Goal: Information Seeking & Learning: Learn about a topic

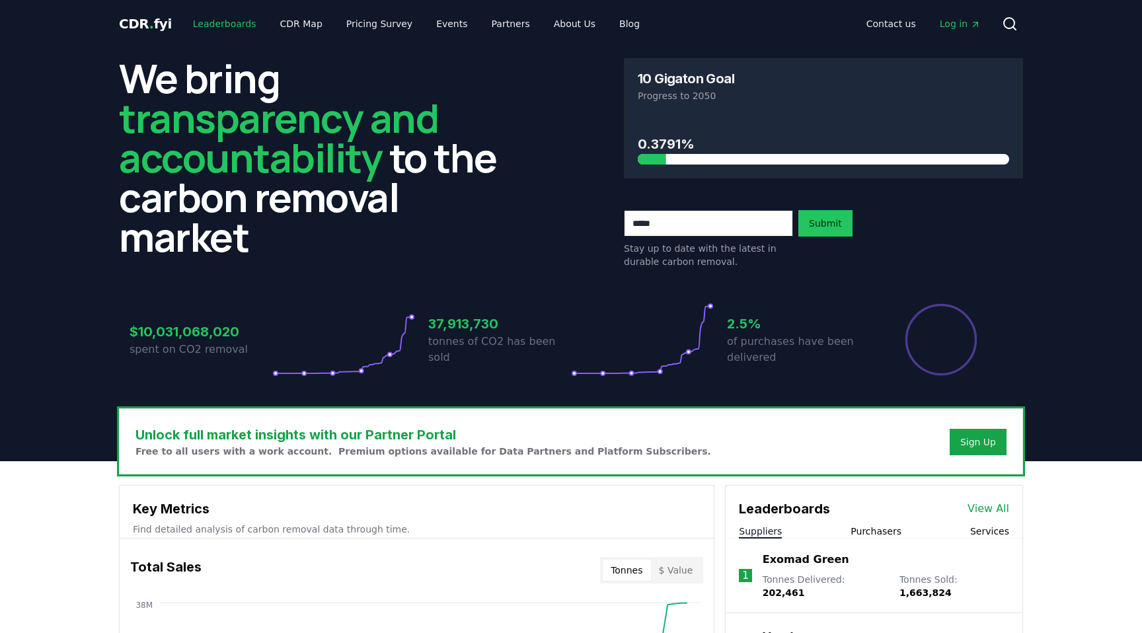
click at [225, 26] on link "Leaderboards" at bounding box center [224, 24] width 85 height 24
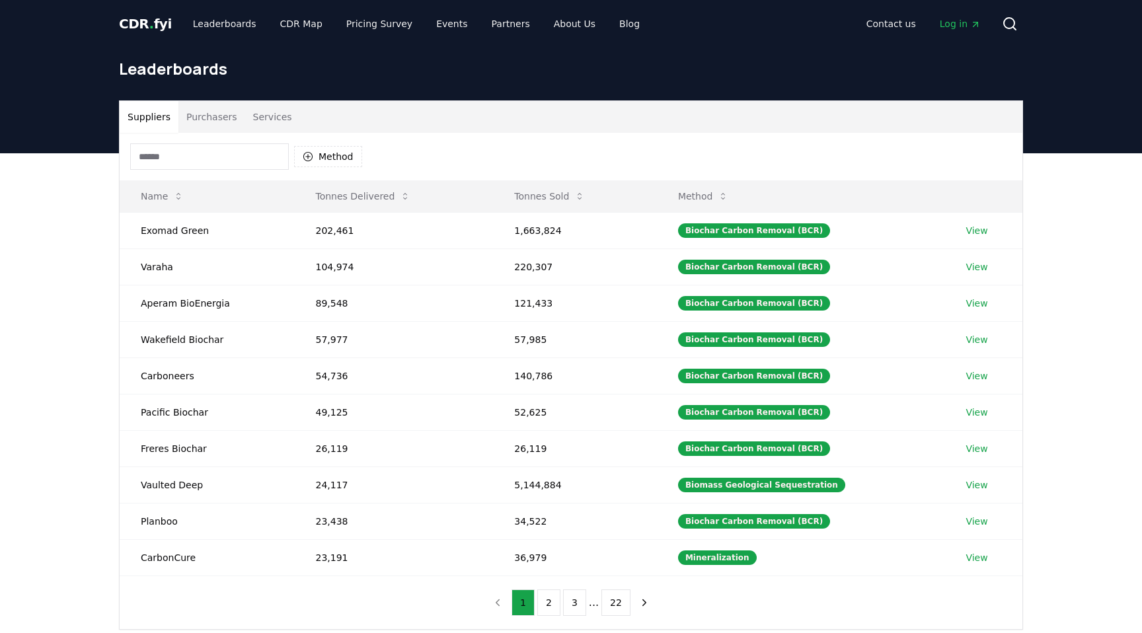
click at [256, 111] on button "Services" at bounding box center [272, 117] width 55 height 32
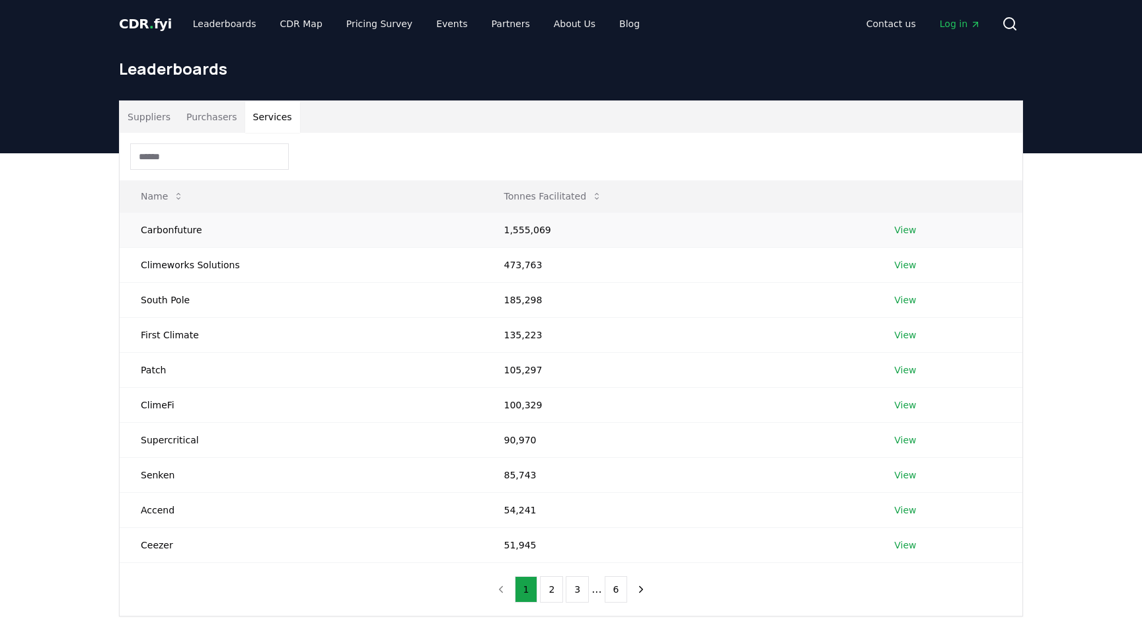
click at [156, 229] on td "Carbonfuture" at bounding box center [301, 229] width 363 height 35
click at [194, 225] on td "Carbonfuture" at bounding box center [301, 229] width 363 height 35
click at [554, 591] on button "2" at bounding box center [551, 589] width 23 height 26
click at [534, 588] on button "1" at bounding box center [526, 589] width 23 height 26
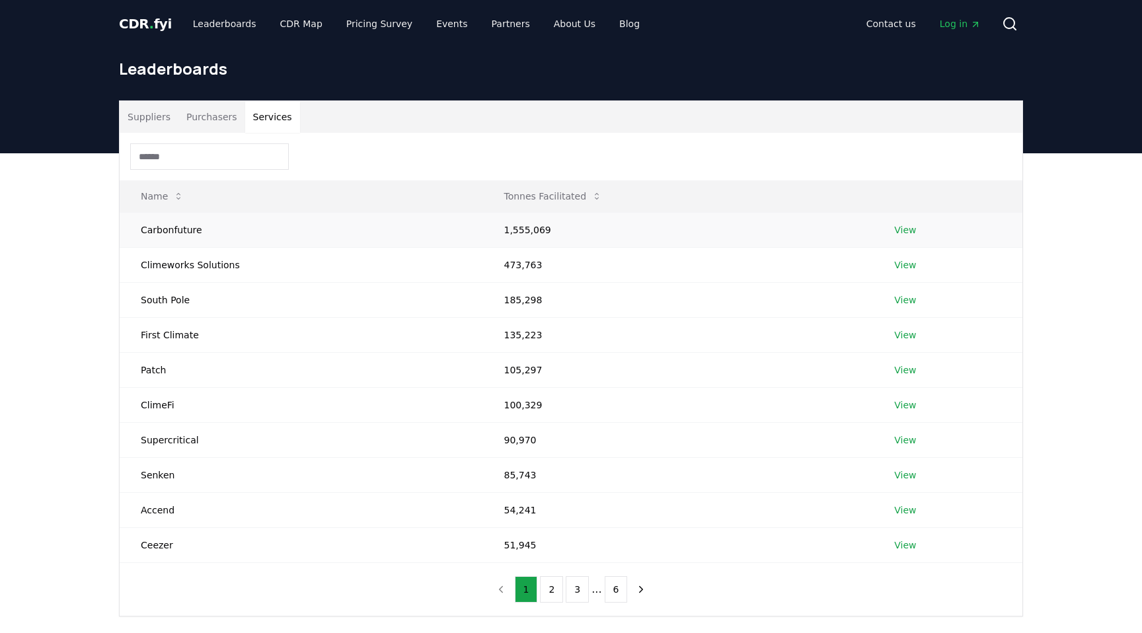
click at [203, 226] on td "Carbonfuture" at bounding box center [301, 229] width 363 height 35
click at [182, 229] on td "Carbonfuture" at bounding box center [301, 229] width 363 height 35
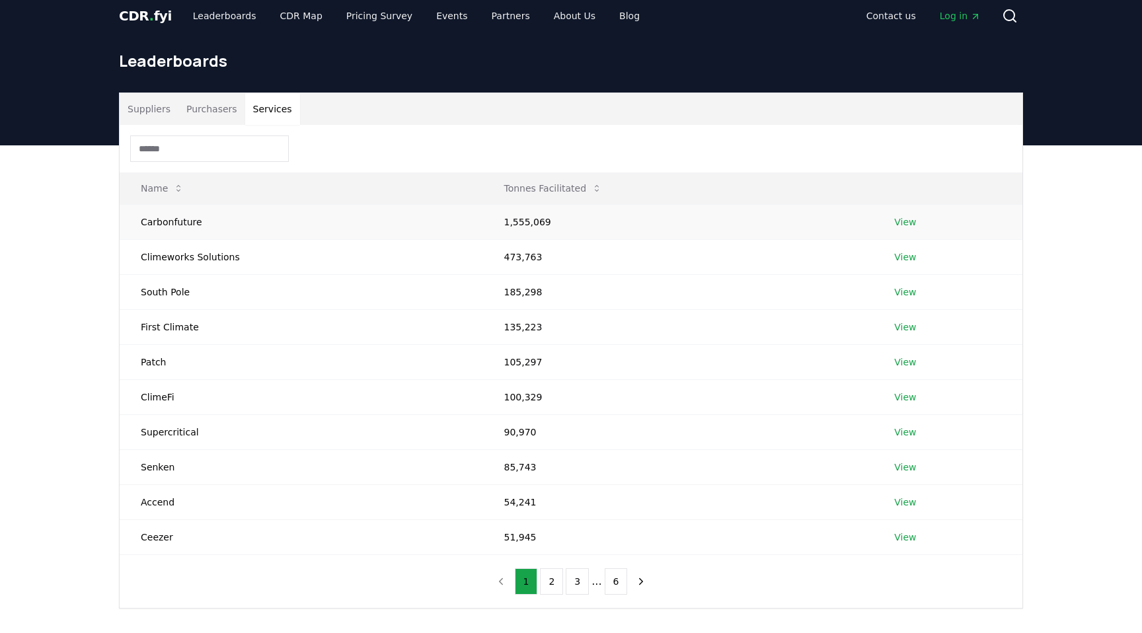
scroll to position [13, 0]
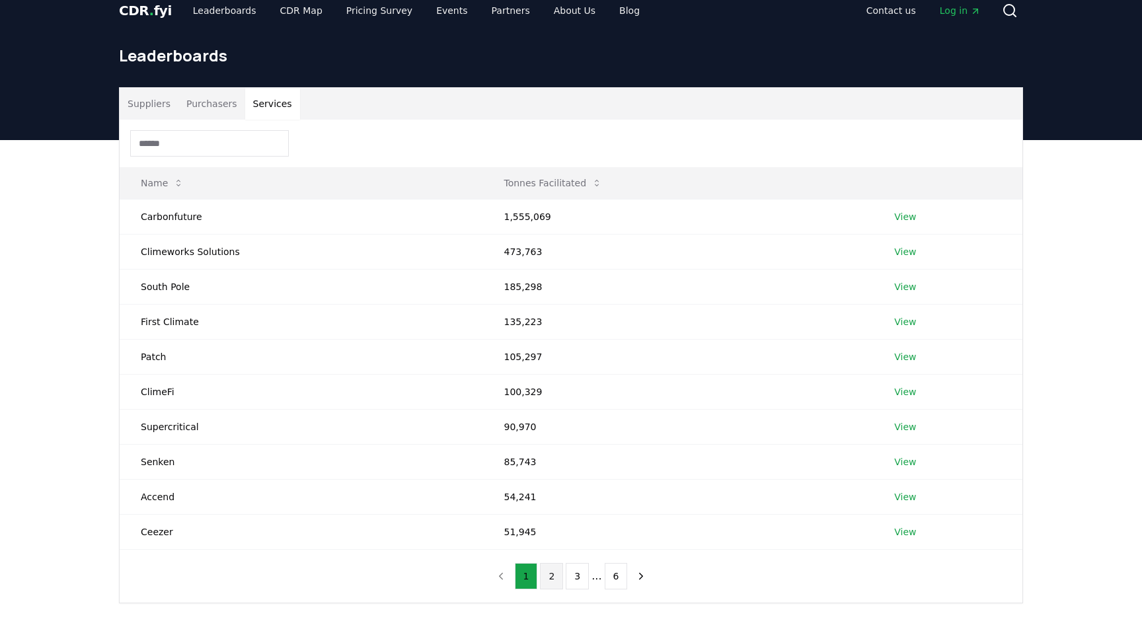
click at [560, 575] on button "2" at bounding box center [551, 576] width 23 height 26
click at [145, 213] on td "CUR8" at bounding box center [302, 216] width 364 height 35
click at [148, 319] on td "SQUAKE" at bounding box center [302, 321] width 364 height 35
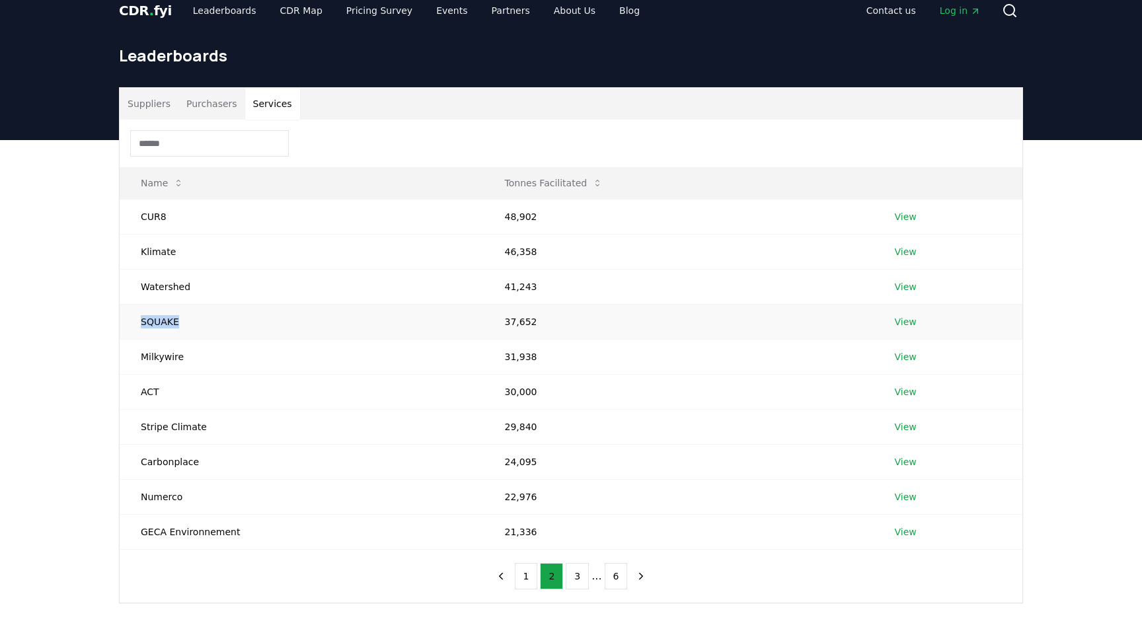
click at [196, 319] on td "SQUAKE" at bounding box center [302, 321] width 364 height 35
click at [157, 255] on td "Klimate" at bounding box center [302, 251] width 364 height 35
click at [199, 249] on td "Klimate" at bounding box center [302, 251] width 364 height 35
click at [903, 394] on link "View" at bounding box center [905, 391] width 22 height 13
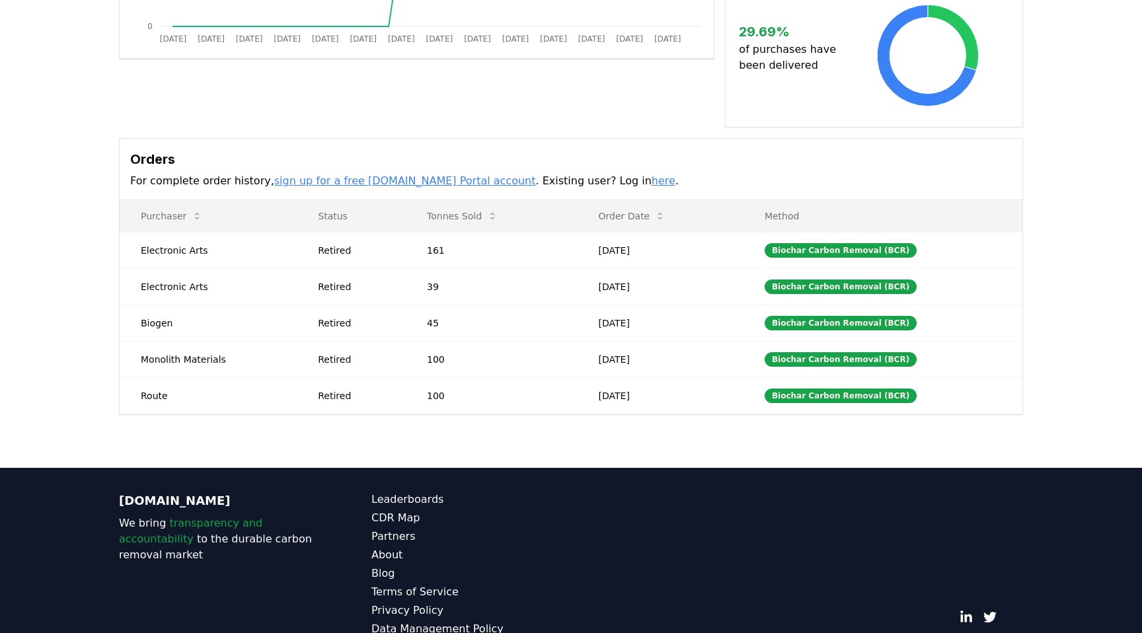
scroll to position [327, 0]
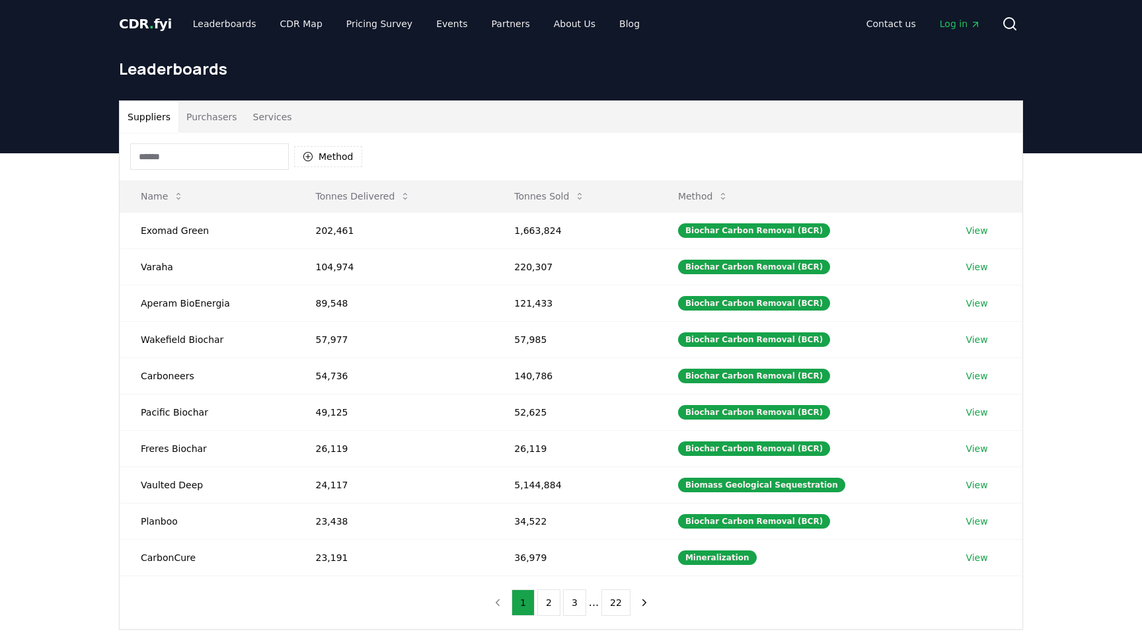
scroll to position [13, 0]
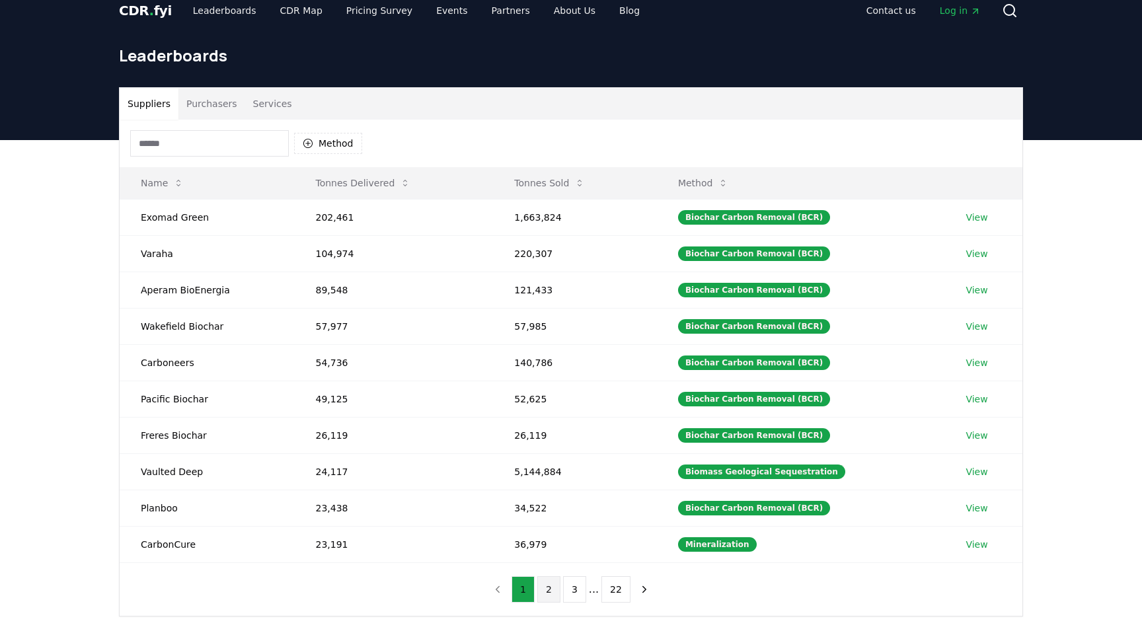
click at [553, 589] on button "2" at bounding box center [548, 589] width 23 height 26
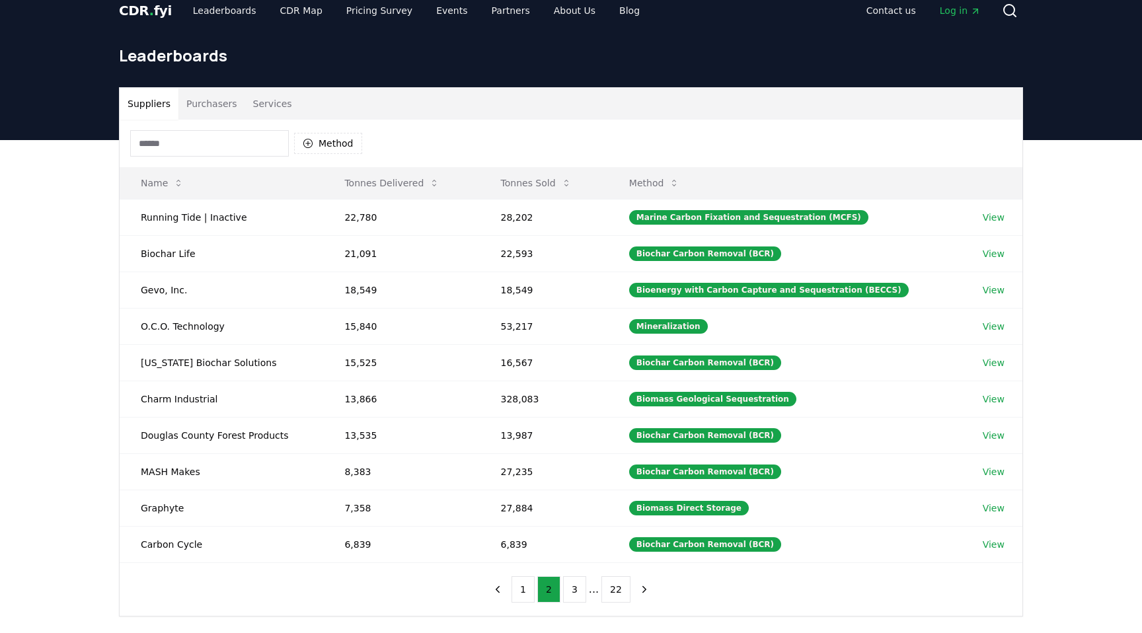
click at [285, 102] on button "Services" at bounding box center [272, 104] width 55 height 32
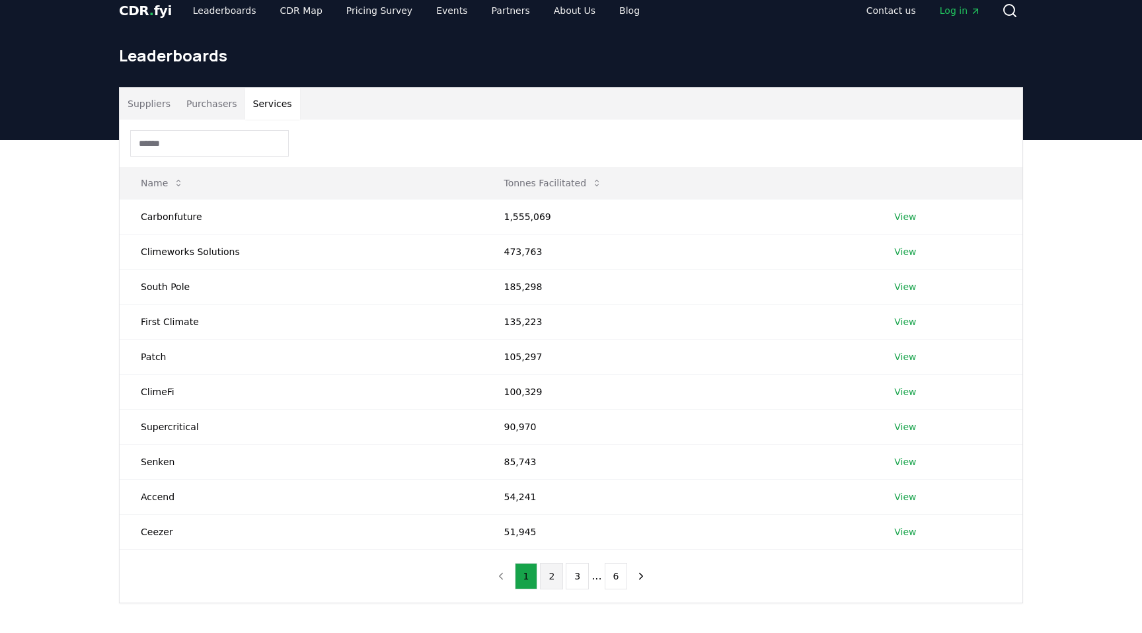
click at [555, 569] on button "2" at bounding box center [551, 576] width 23 height 26
click at [142, 324] on td "SQUAKE" at bounding box center [302, 321] width 364 height 35
click at [570, 577] on button "3" at bounding box center [576, 576] width 23 height 26
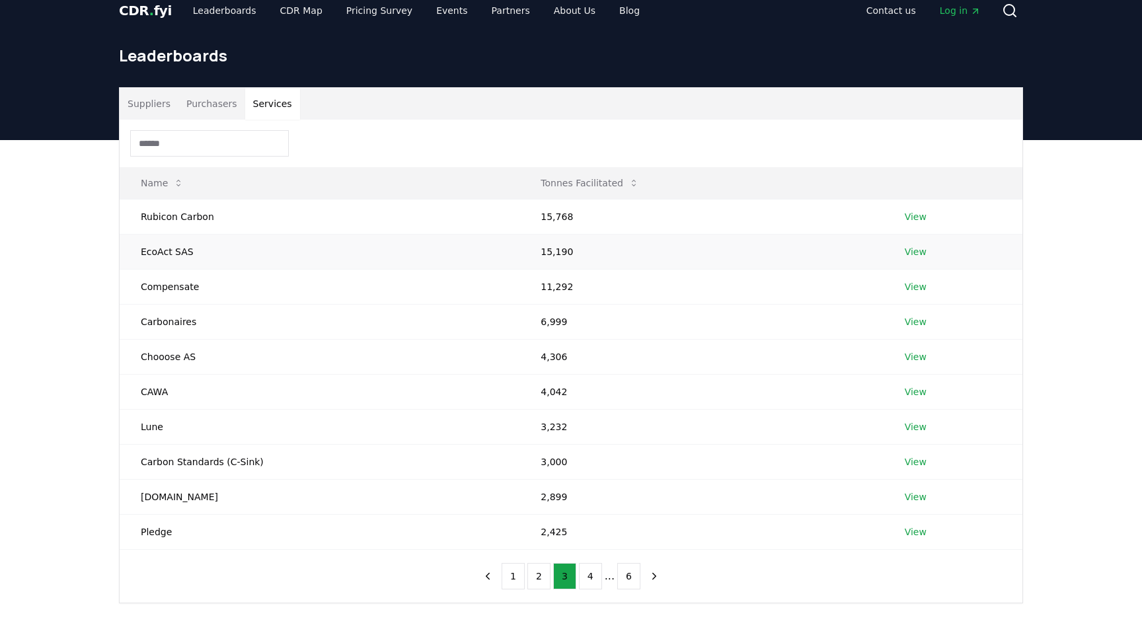
click at [565, 250] on td "15,190" at bounding box center [700, 251] width 363 height 35
click at [579, 250] on td "15,190" at bounding box center [700, 251] width 363 height 35
click at [553, 253] on td "15,190" at bounding box center [700, 251] width 363 height 35
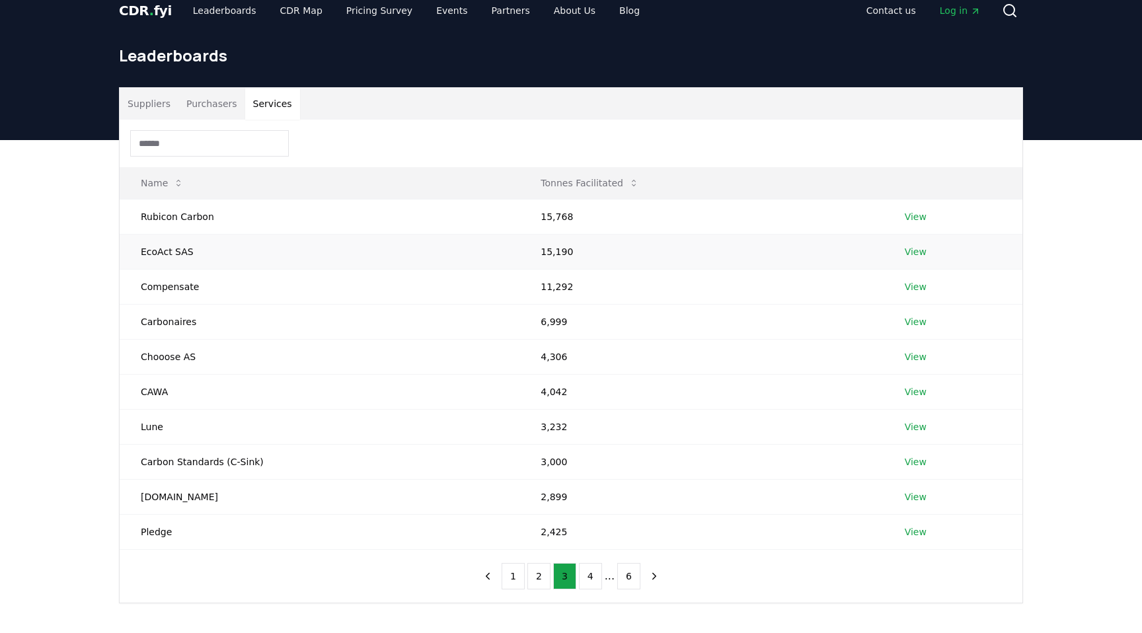
click at [553, 253] on td "15,190" at bounding box center [700, 251] width 363 height 35
click at [912, 251] on link "View" at bounding box center [915, 251] width 22 height 13
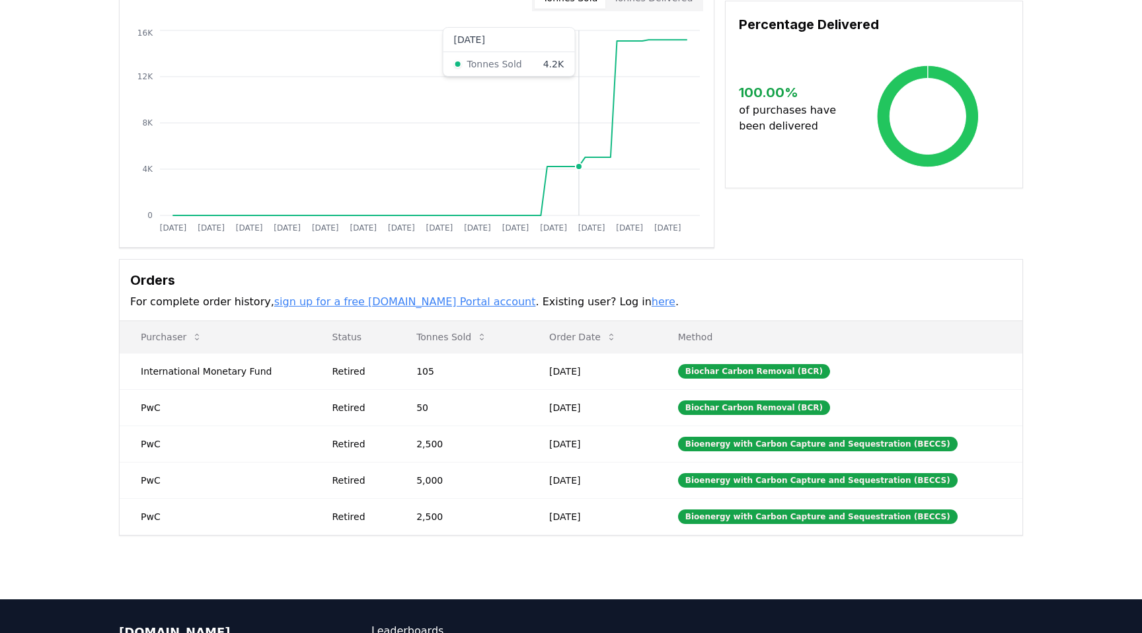
scroll to position [269, 0]
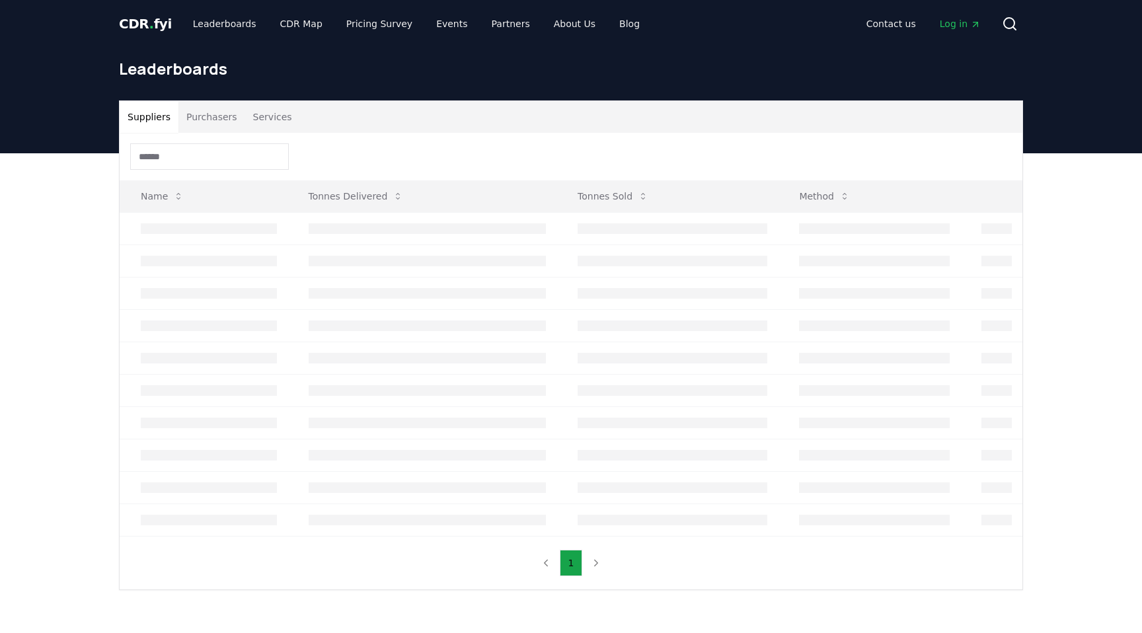
scroll to position [13, 0]
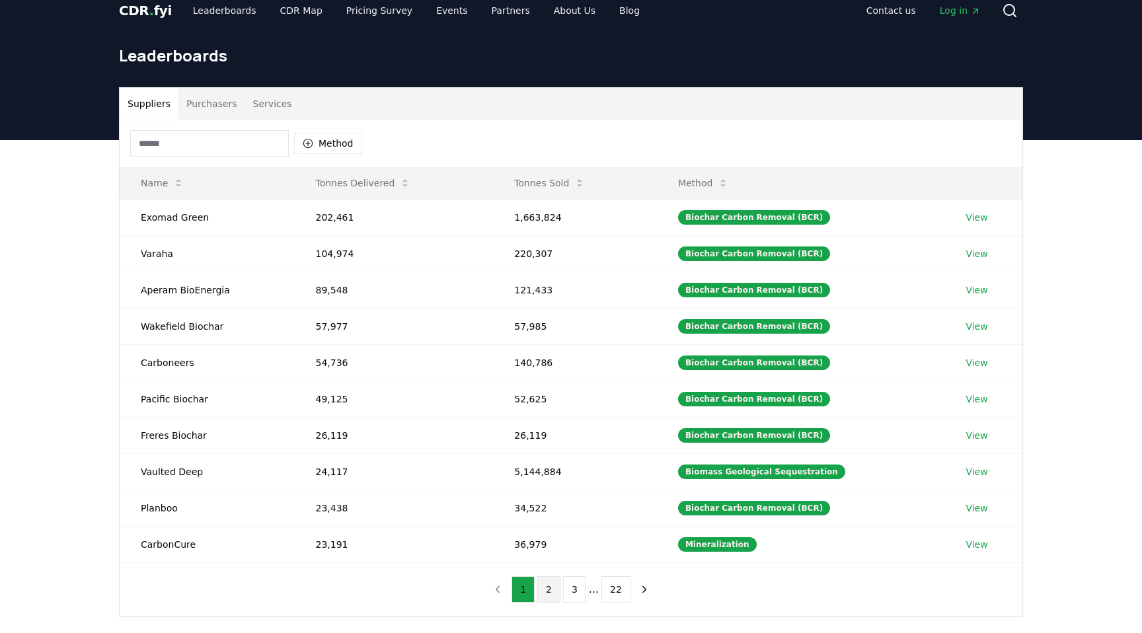
click at [542, 577] on button "2" at bounding box center [548, 589] width 23 height 26
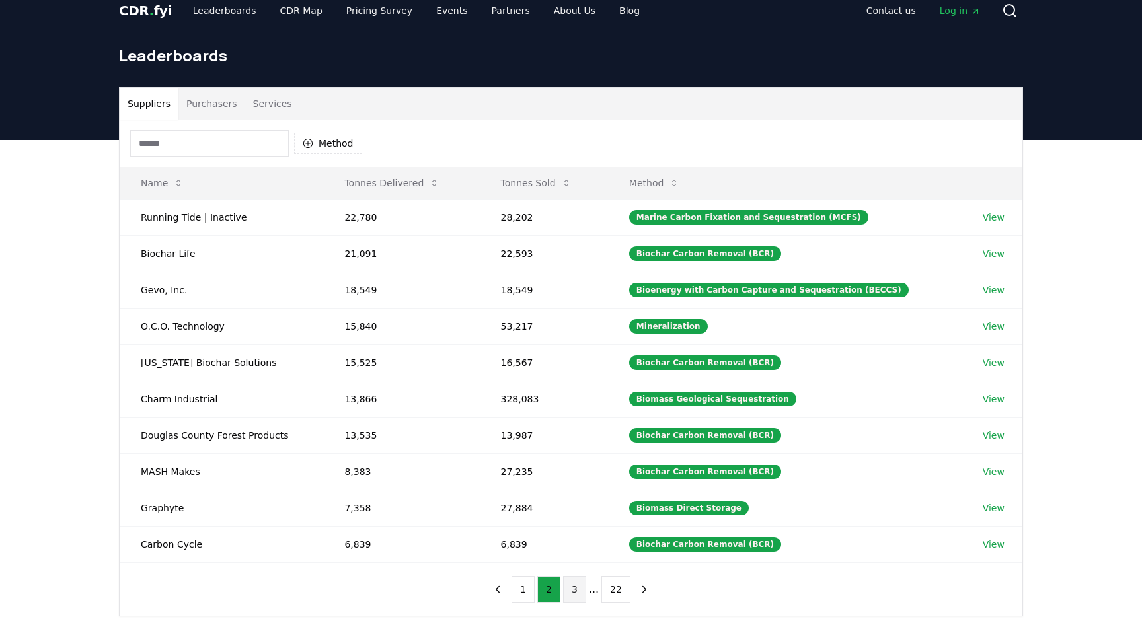
click at [574, 581] on button "3" at bounding box center [574, 589] width 23 height 26
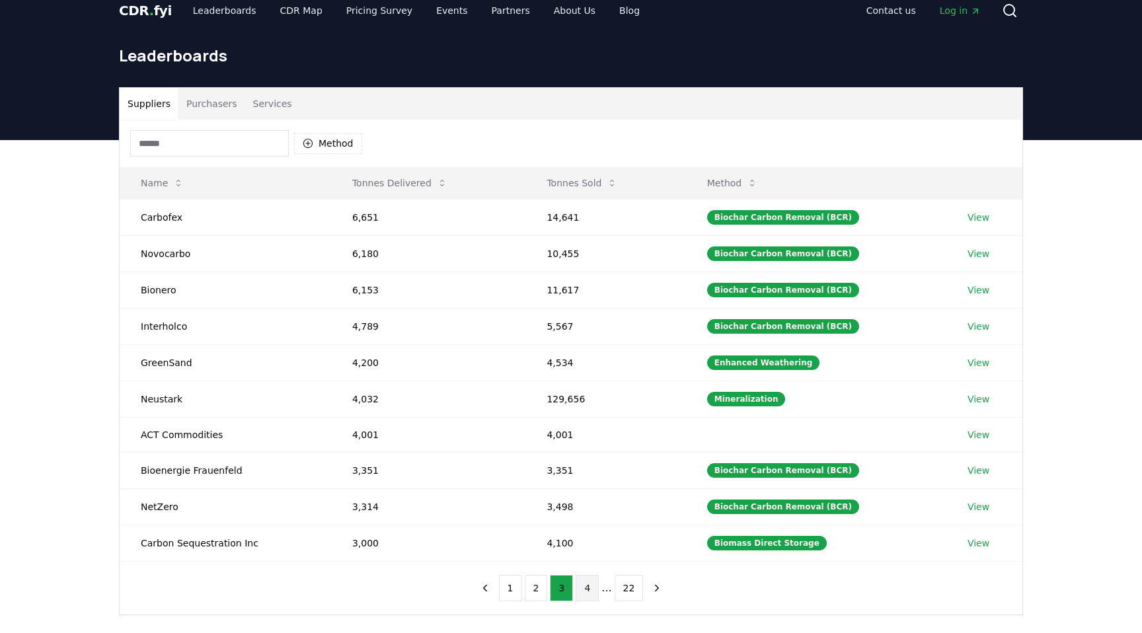
click at [582, 584] on button "4" at bounding box center [586, 588] width 23 height 26
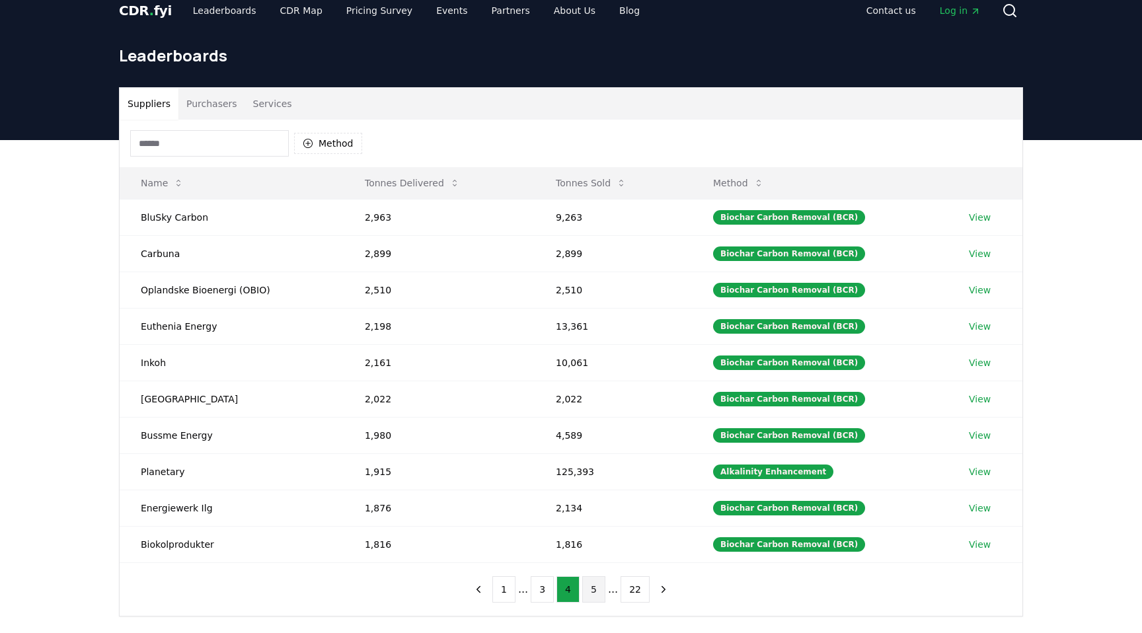
click at [597, 589] on button "5" at bounding box center [593, 589] width 23 height 26
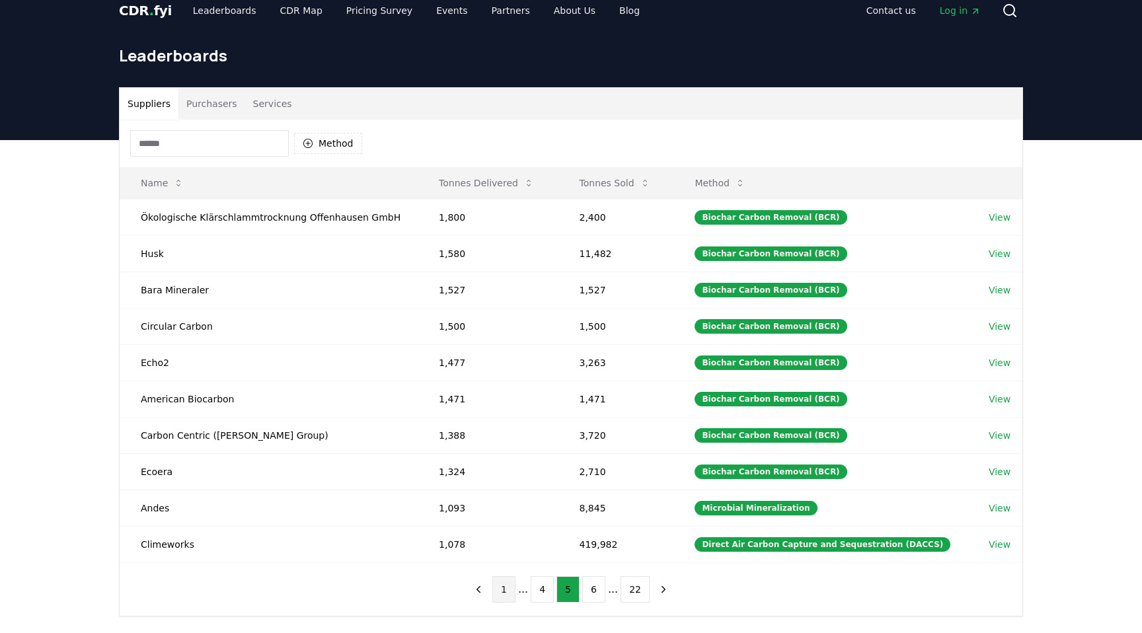
click at [500, 584] on button "1" at bounding box center [503, 589] width 23 height 26
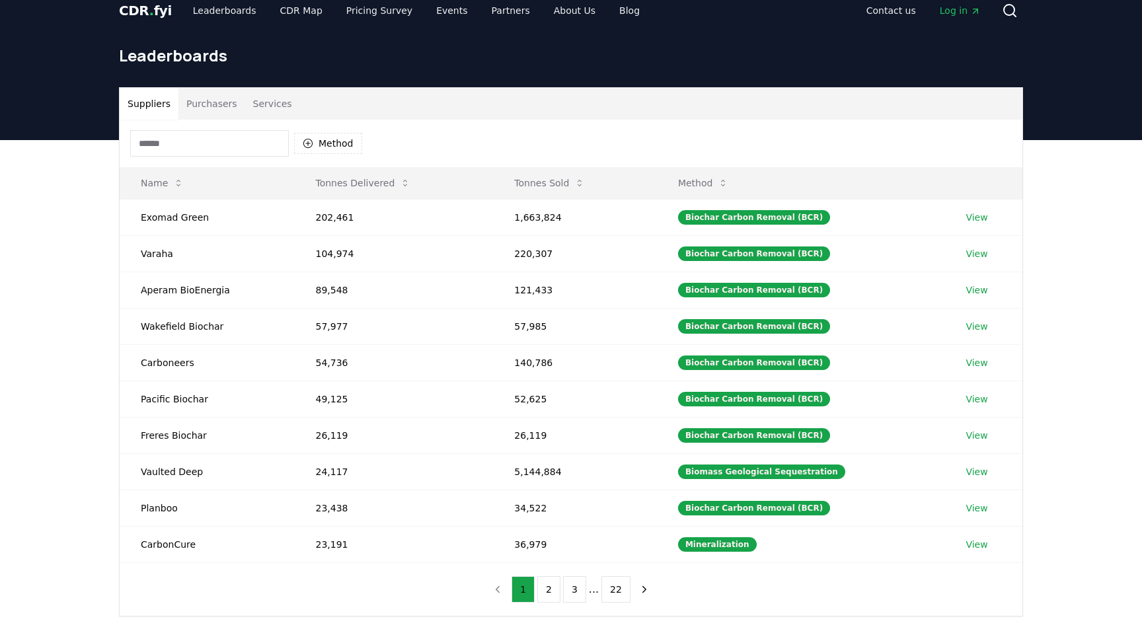
click at [274, 110] on button "Services" at bounding box center [272, 104] width 55 height 32
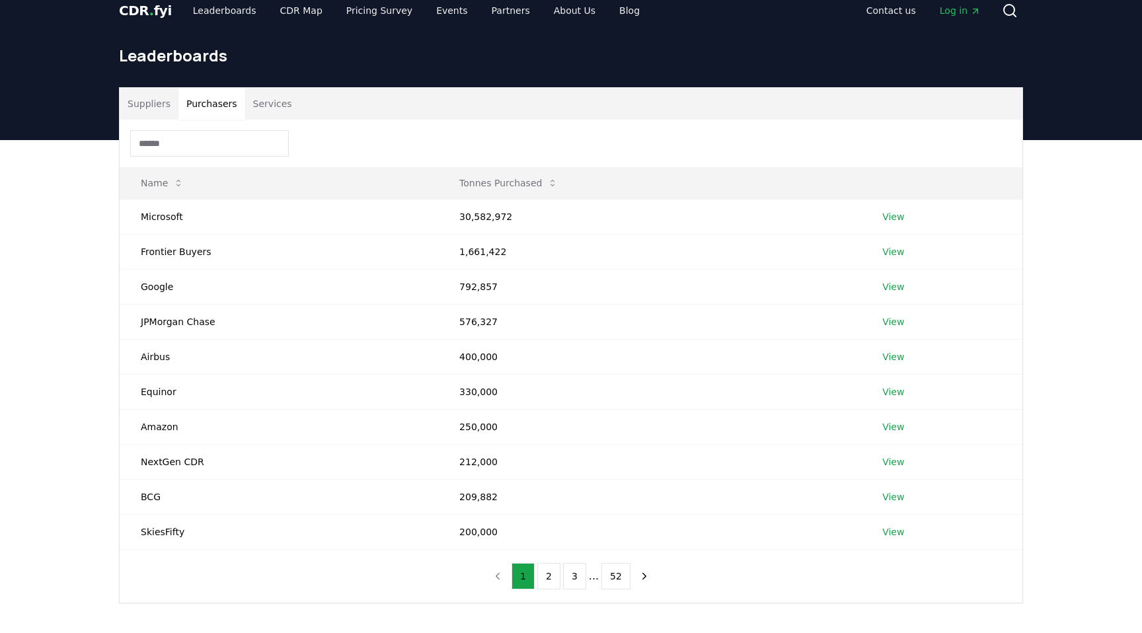
click at [219, 110] on button "Purchasers" at bounding box center [211, 104] width 67 height 32
click at [553, 569] on button "2" at bounding box center [548, 576] width 23 height 26
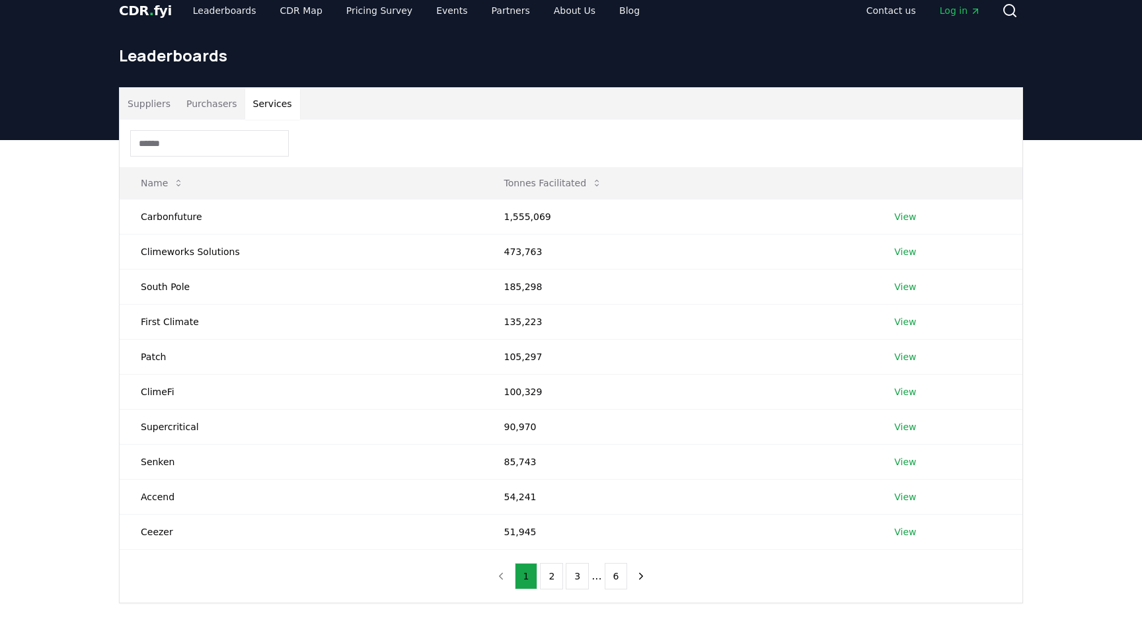
click at [275, 106] on button "Services" at bounding box center [272, 104] width 55 height 32
click at [552, 564] on button "2" at bounding box center [551, 576] width 23 height 26
click at [572, 568] on button "3" at bounding box center [576, 576] width 23 height 26
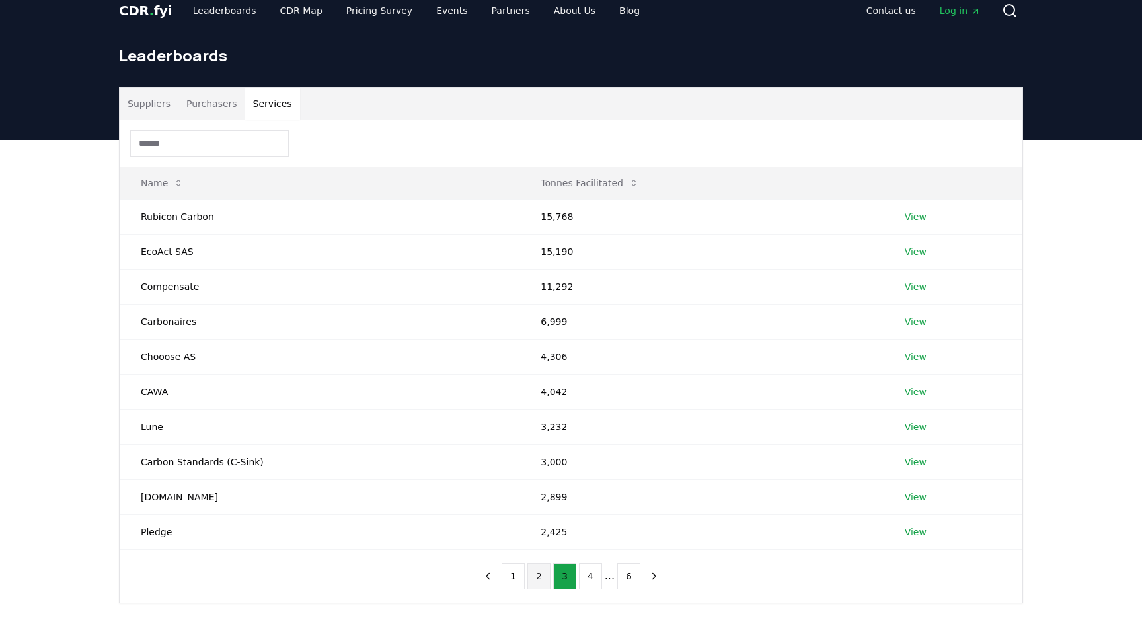
click at [527, 568] on button "2" at bounding box center [538, 576] width 23 height 26
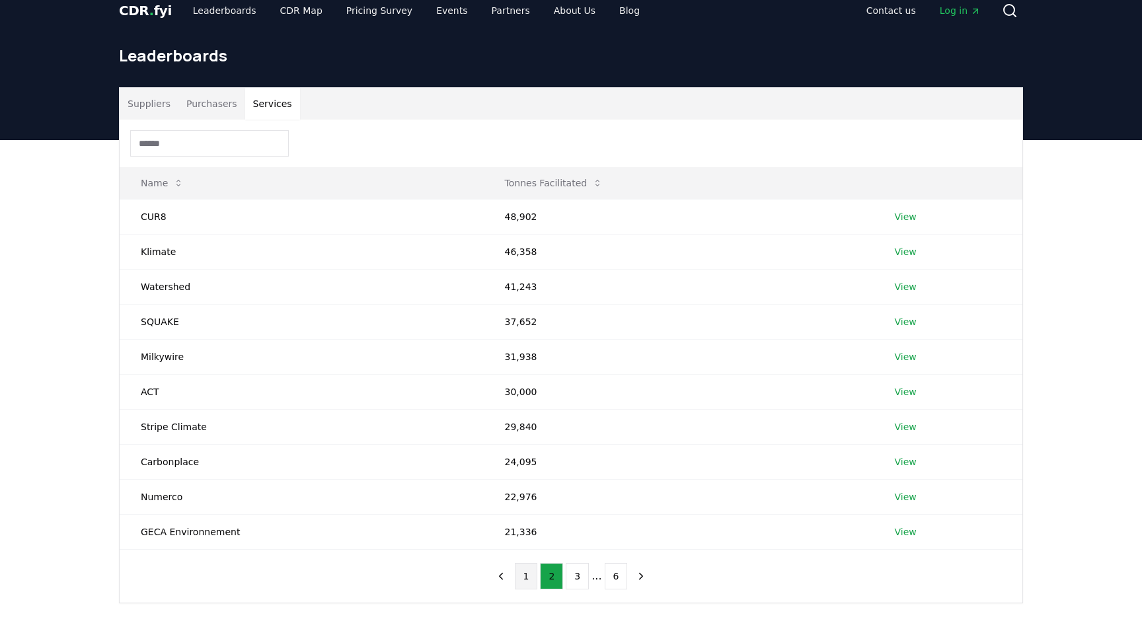
click at [526, 570] on button "1" at bounding box center [526, 576] width 23 height 26
